Goal: Information Seeking & Learning: Learn about a topic

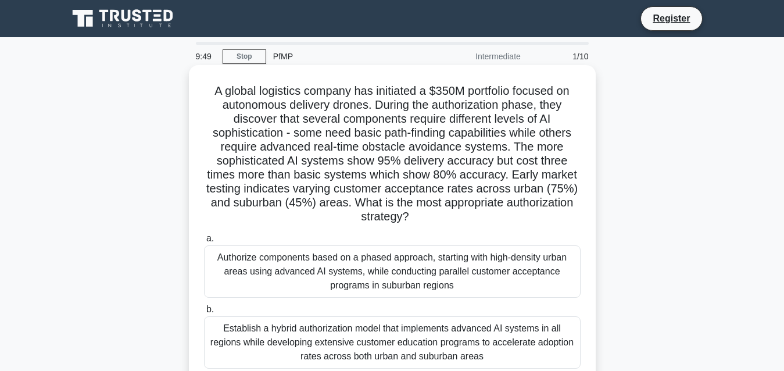
click at [281, 256] on div "Authorize components based on a phased approach, starting with high-density urb…" at bounding box center [392, 271] width 377 height 52
click at [204, 242] on input "a. Authorize components based on a phased approach, starting with high-density …" at bounding box center [204, 239] width 0 height 8
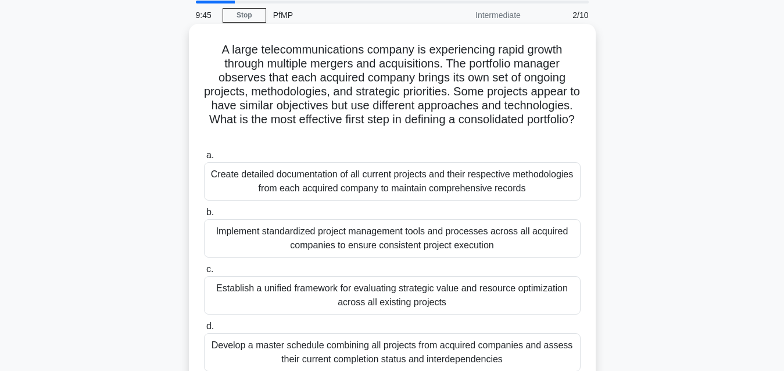
scroll to position [42, 0]
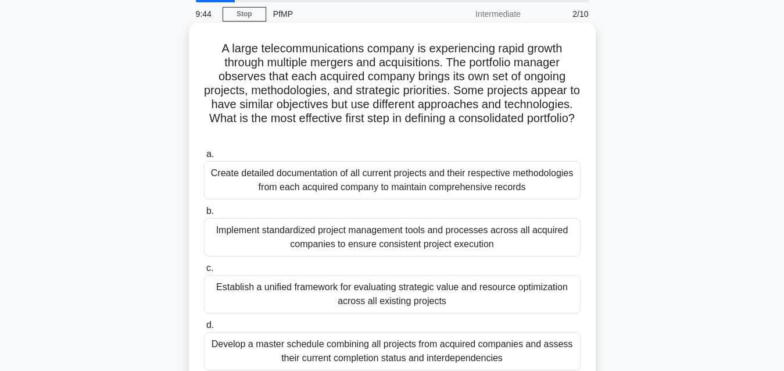
click at [333, 286] on div "Establish a unified framework for evaluating strategic value and resource optim…" at bounding box center [392, 294] width 377 height 38
click at [204, 272] on input "c. Establish a unified framework for evaluating strategic value and resource op…" at bounding box center [204, 269] width 0 height 8
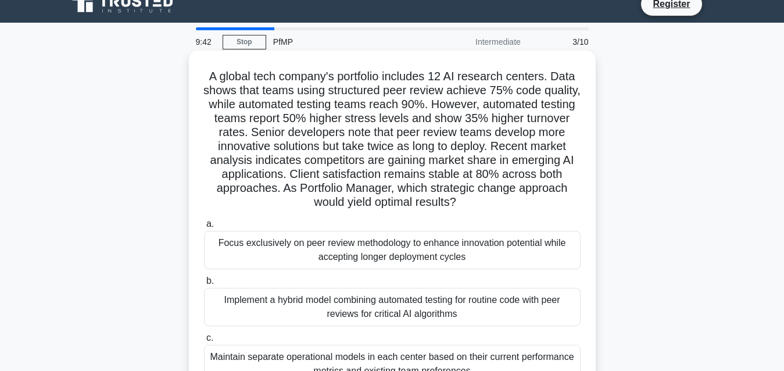
scroll to position [0, 0]
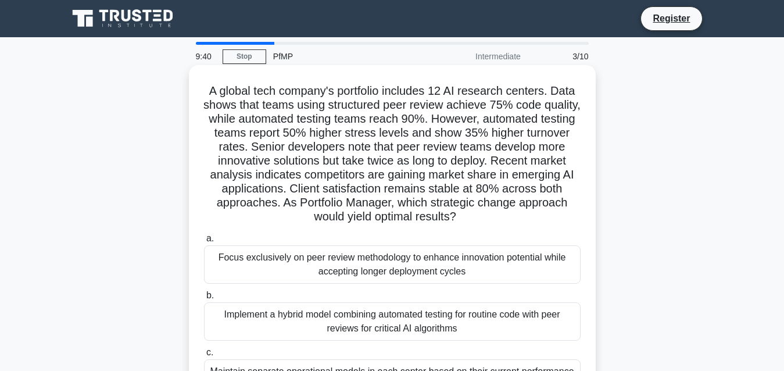
click at [337, 260] on div "Focus exclusively on peer review methodology to enhance innovation potential wh…" at bounding box center [392, 264] width 377 height 38
click at [204, 242] on input "a. Focus exclusively on peer review methodology to enhance innovation potential…" at bounding box center [204, 239] width 0 height 8
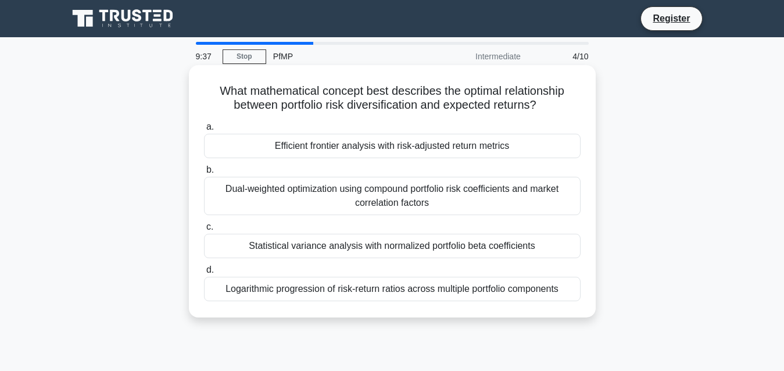
click at [349, 247] on div "Statistical variance analysis with normalized portfolio beta coefficients" at bounding box center [392, 246] width 377 height 24
click at [204, 231] on input "c. Statistical variance analysis with normalized portfolio beta coefficients" at bounding box center [204, 227] width 0 height 8
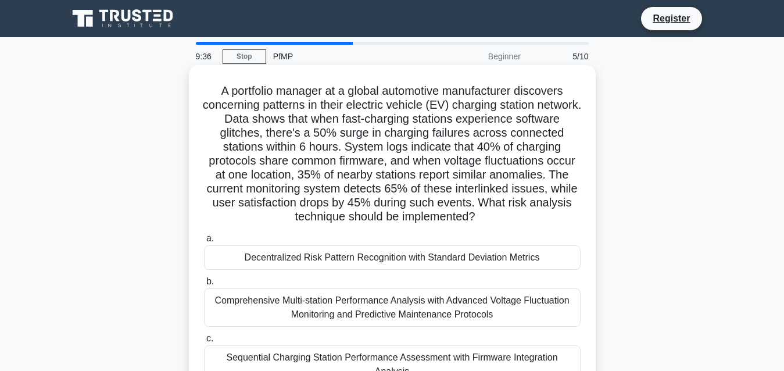
click at [341, 309] on div "Comprehensive Multi-station Performance Analysis with Advanced Voltage Fluctuat…" at bounding box center [392, 307] width 377 height 38
click at [204, 285] on input "b. Comprehensive Multi-station Performance Analysis with Advanced Voltage Fluct…" at bounding box center [204, 282] width 0 height 8
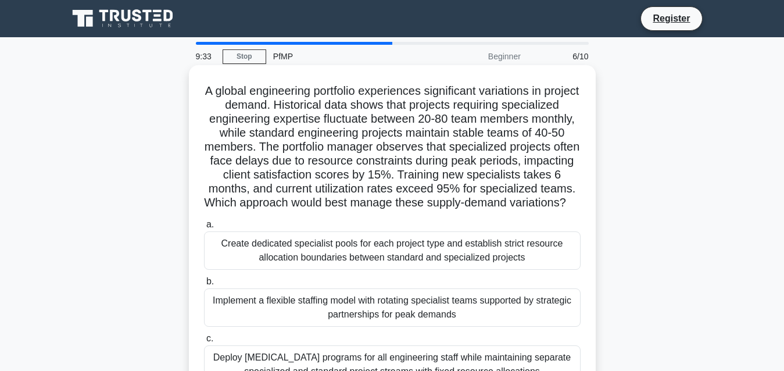
click at [367, 270] on div "Create dedicated specialist pools for each project type and establish strict re…" at bounding box center [392, 250] width 377 height 38
click at [204, 229] on input "a. Create dedicated specialist pools for each project type and establish strict…" at bounding box center [204, 225] width 0 height 8
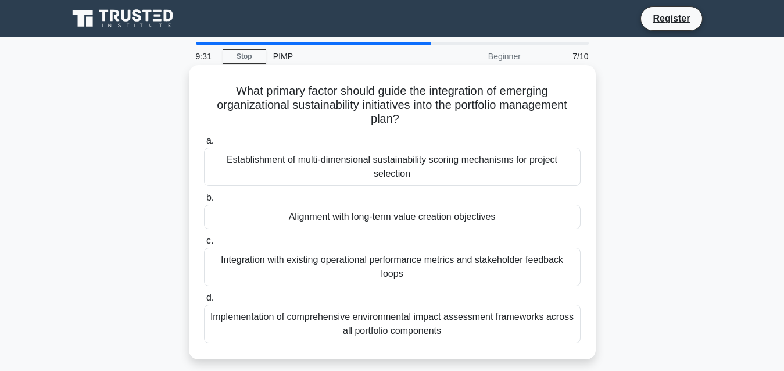
click at [405, 319] on div "Implementation of comprehensive environmental impact assessment frameworks acro…" at bounding box center [392, 324] width 377 height 38
click at [204, 302] on input "d. Implementation of comprehensive environmental impact assessment frameworks a…" at bounding box center [204, 298] width 0 height 8
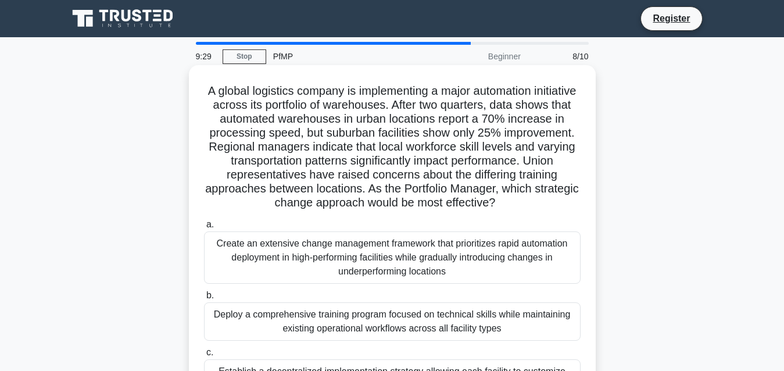
click at [413, 312] on div "Deploy a comprehensive training program focused on technical skills while maint…" at bounding box center [392, 321] width 377 height 38
click at [204, 299] on input "b. Deploy a comprehensive training program focused on technical skills while ma…" at bounding box center [204, 296] width 0 height 8
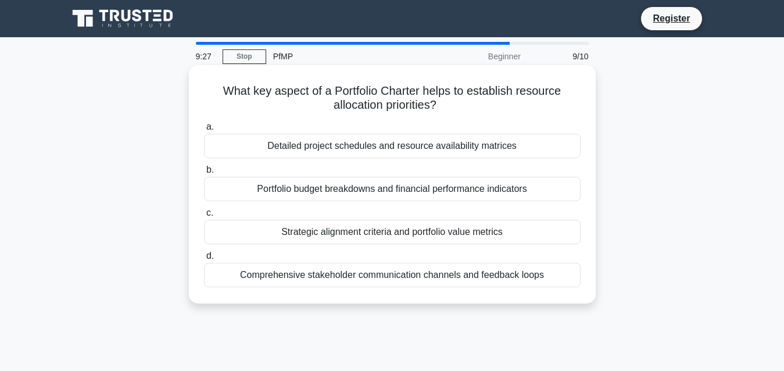
click at [356, 192] on div "Portfolio budget breakdowns and financial performance indicators" at bounding box center [392, 189] width 377 height 24
click at [204, 174] on input "b. Portfolio budget breakdowns and financial performance indicators" at bounding box center [204, 170] width 0 height 8
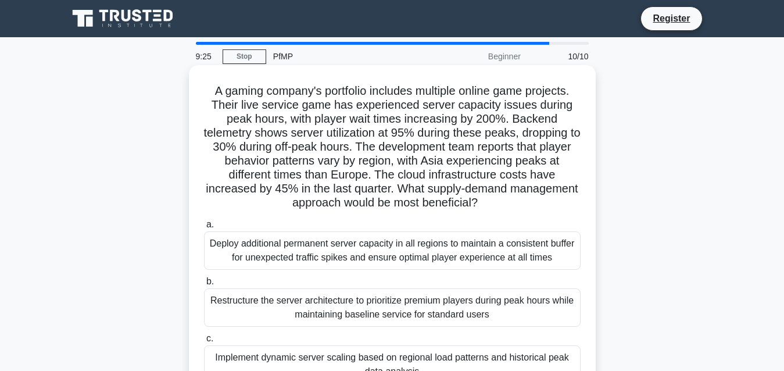
click at [351, 252] on div "Deploy additional permanent server capacity in all regions to maintain a consis…" at bounding box center [392, 250] width 377 height 38
click at [204, 229] on input "a. Deploy additional permanent server capacity in all regions to maintain a con…" at bounding box center [204, 225] width 0 height 8
